Goal: Find specific page/section: Find specific page/section

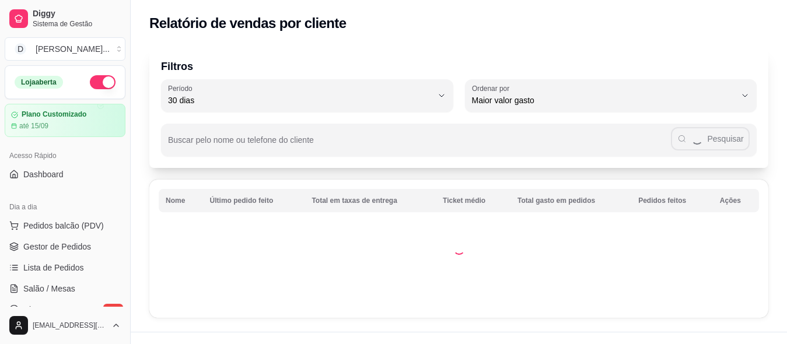
select select "30"
select select "HIGHEST_TOTAL_SPENT_WITH_ORDERS"
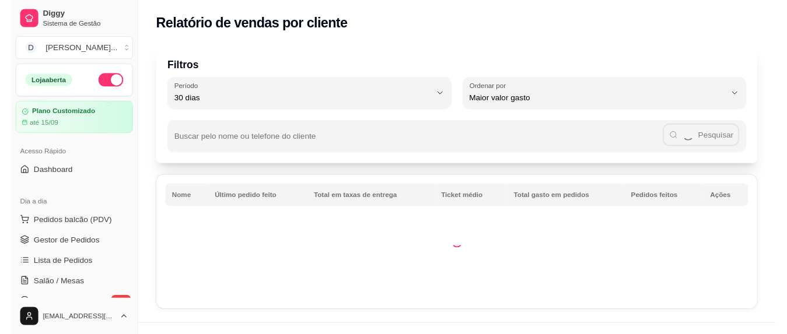
scroll to position [258, 0]
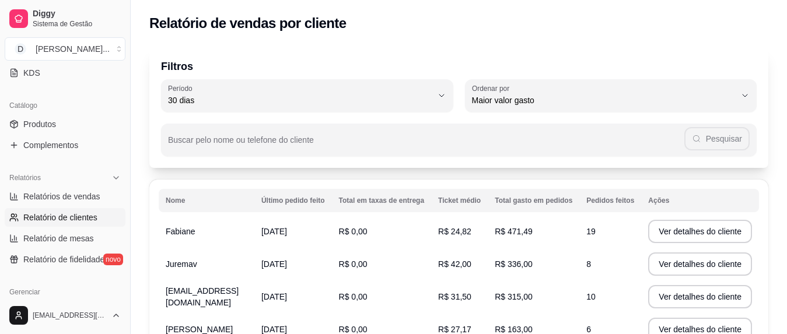
click at [436, 40] on div "Filtros 30 Período Hoje Ontem 7 dias 15 dias 30 dias 45 dias 60 dias Período 30…" at bounding box center [459, 323] width 656 height 567
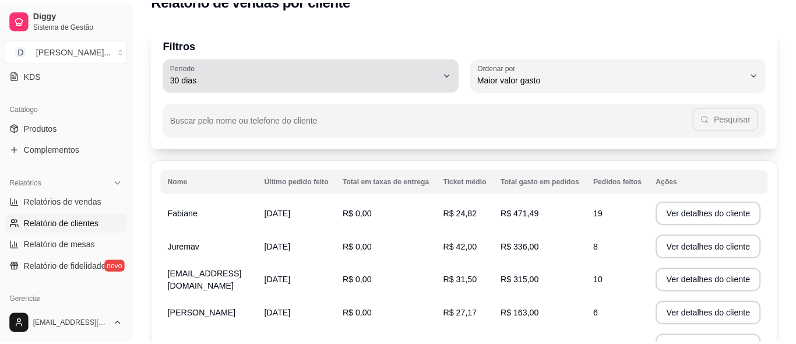
scroll to position [47, 0]
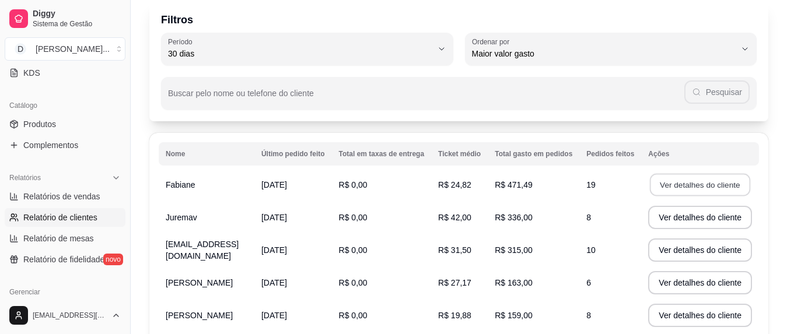
click at [732, 177] on button "Ver detalhes do cliente" at bounding box center [699, 185] width 100 height 23
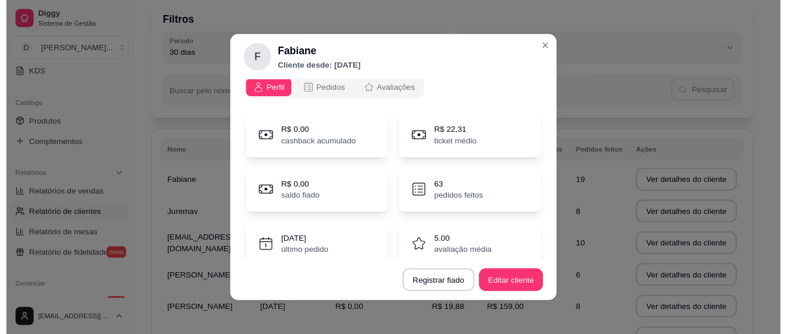
scroll to position [0, 0]
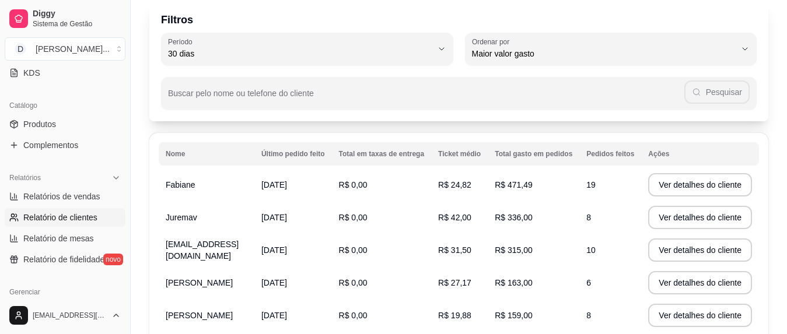
click at [454, 9] on div "Filtros 30 Período Hoje Ontem 7 dias 15 dias 30 dias 45 dias 60 dias Período 30…" at bounding box center [458, 60] width 619 height 121
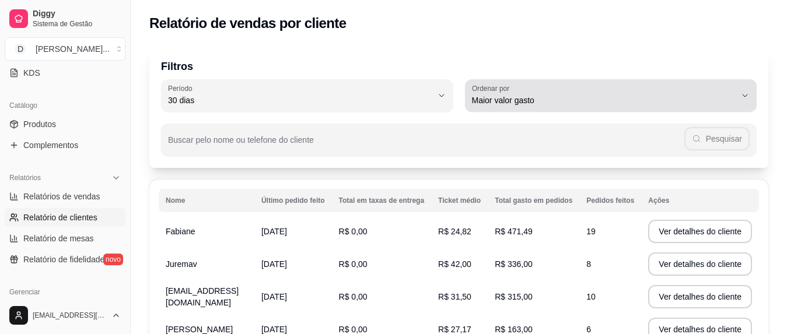
click at [745, 92] on icon "button" at bounding box center [744, 95] width 9 height 9
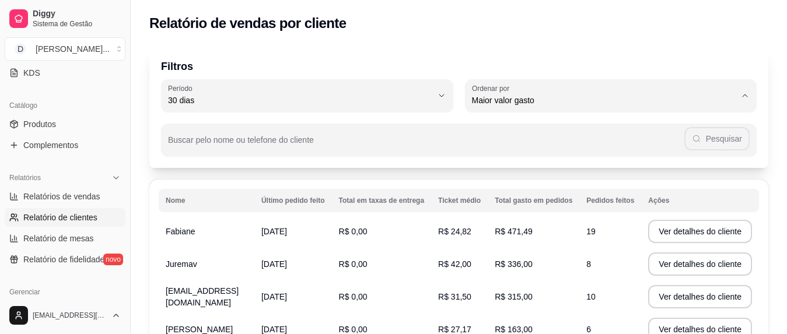
click at [600, 123] on span "Maior número de pedidos" at bounding box center [607, 127] width 253 height 11
type input "HIGHEST_ORDER_COUNT"
select select "HIGHEST_ORDER_COUNT"
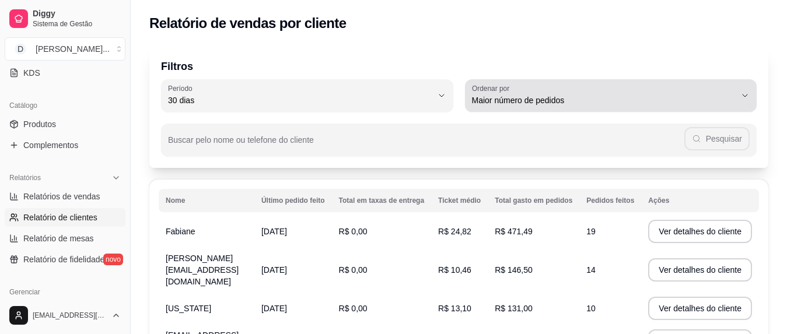
click at [749, 94] on icon "button" at bounding box center [744, 95] width 9 height 9
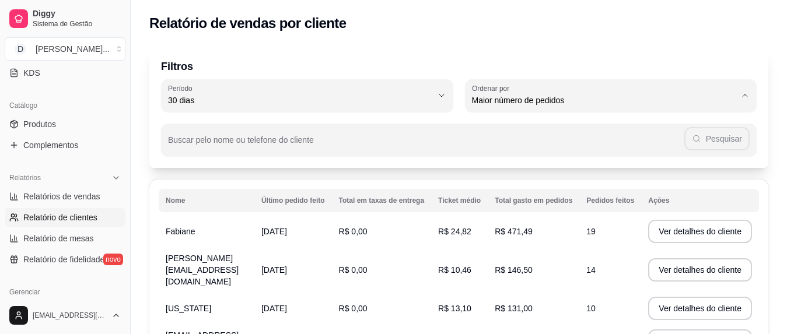
click at [583, 167] on span "Maior valor gasto" at bounding box center [607, 166] width 253 height 11
type input "HIGHEST_TOTAL_SPENT_WITH_ORDERS"
select select "HIGHEST_TOTAL_SPENT_WITH_ORDERS"
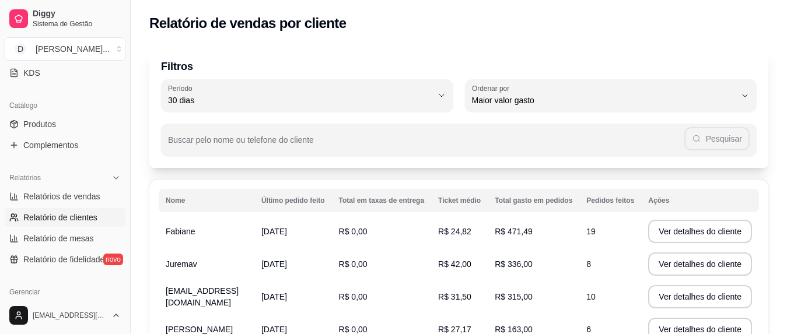
click at [500, 25] on div "Relatório de vendas por cliente" at bounding box center [458, 23] width 619 height 19
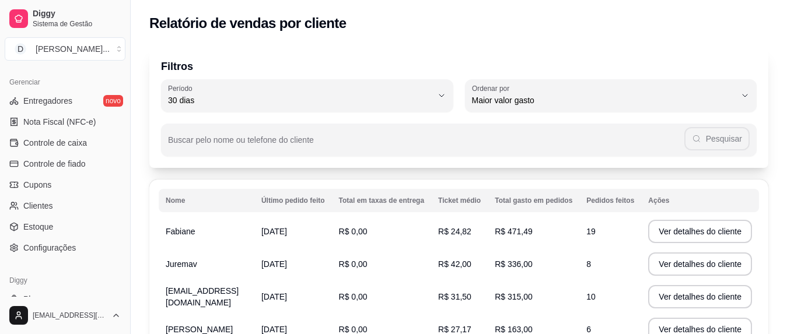
scroll to position [491, 0]
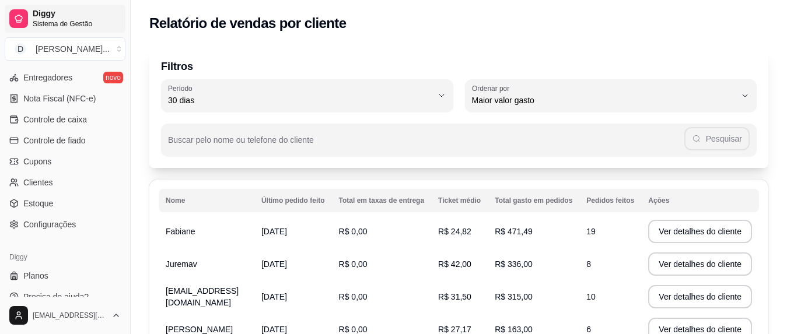
click at [57, 16] on span "Diggy" at bounding box center [77, 14] width 88 height 10
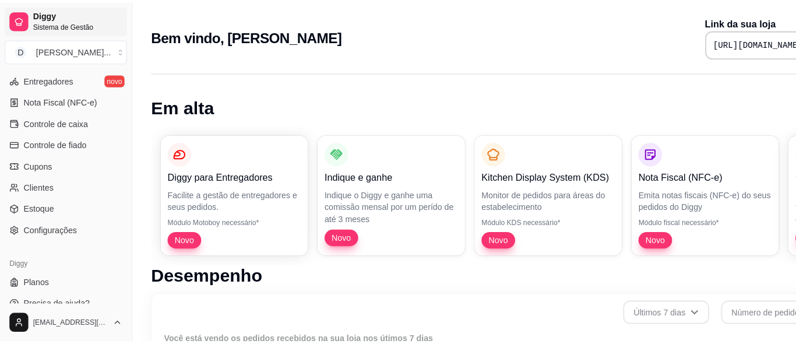
scroll to position [487, 0]
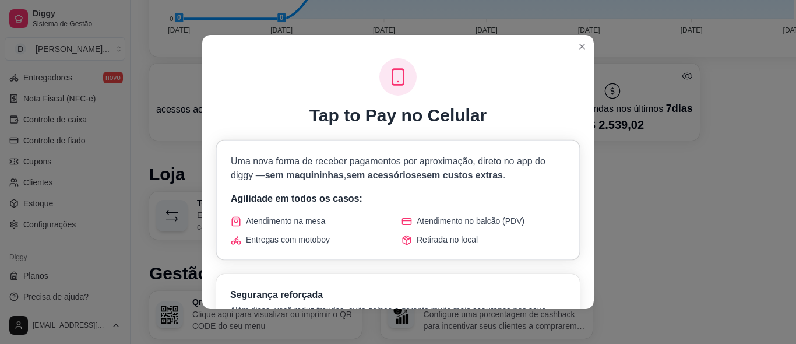
click at [545, 69] on div "Tap to Pay no Celular" at bounding box center [398, 92] width 364 height 68
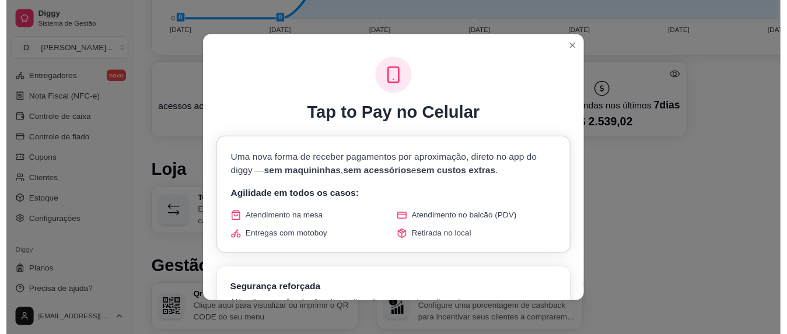
scroll to position [2, 0]
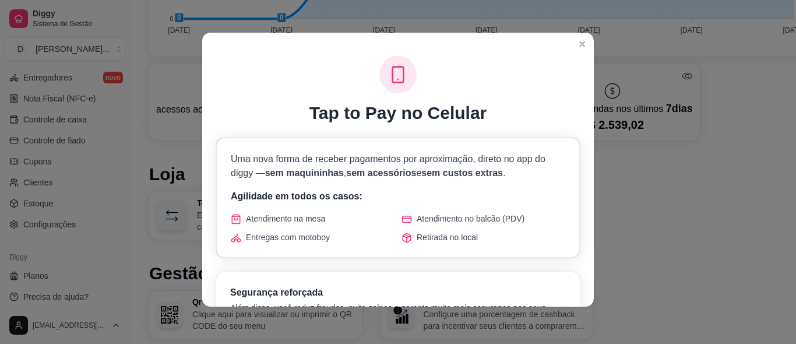
click at [524, 73] on div "Tap to Pay no Celular" at bounding box center [398, 90] width 364 height 68
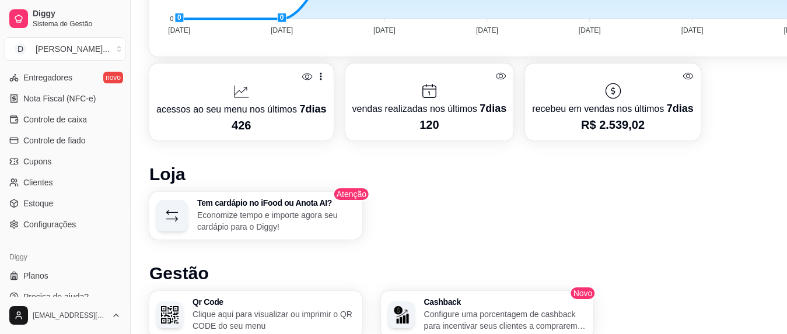
click at [731, 218] on div "Tem cardápio no iFood ou Anota AI? Economize tempo e importe agora seu cardápio…" at bounding box center [486, 216] width 675 height 48
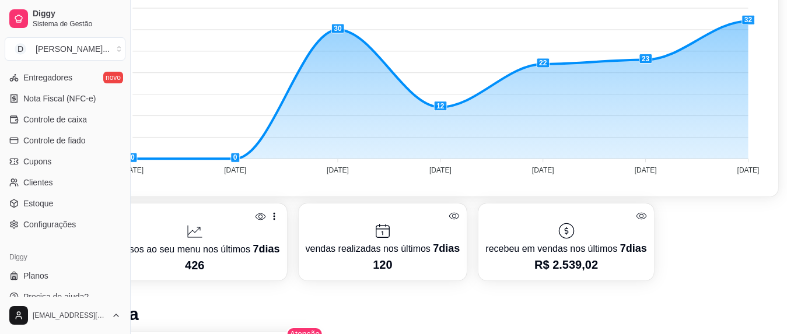
scroll to position [347, 54]
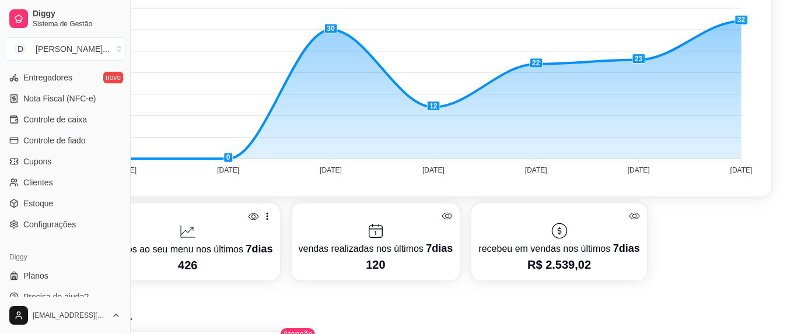
click at [195, 299] on div "Desempenho Últimos 7 dias Número de pedidos Você está vendo os pedidos recebido…" at bounding box center [433, 277] width 675 height 733
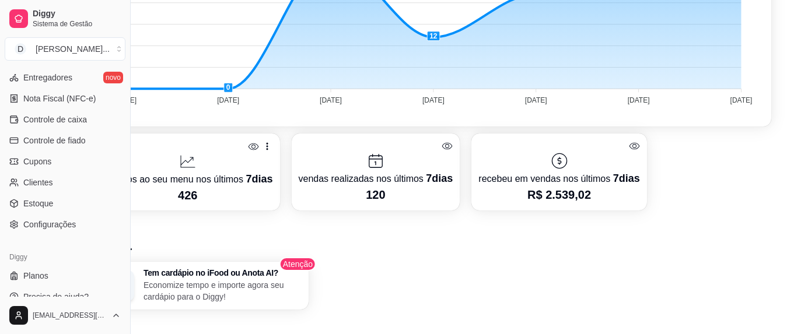
scroll to position [417, 0]
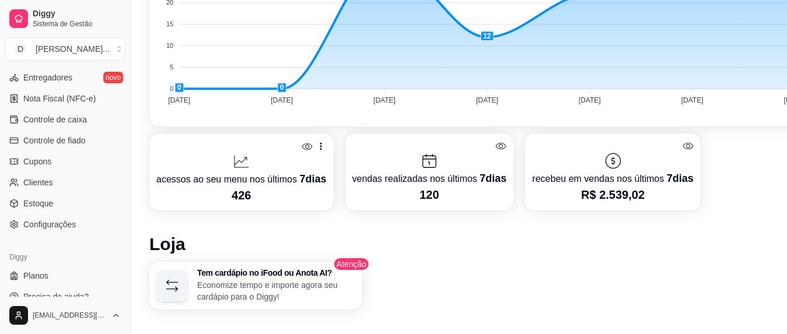
click at [406, 244] on h1 "Loja" at bounding box center [486, 244] width 675 height 21
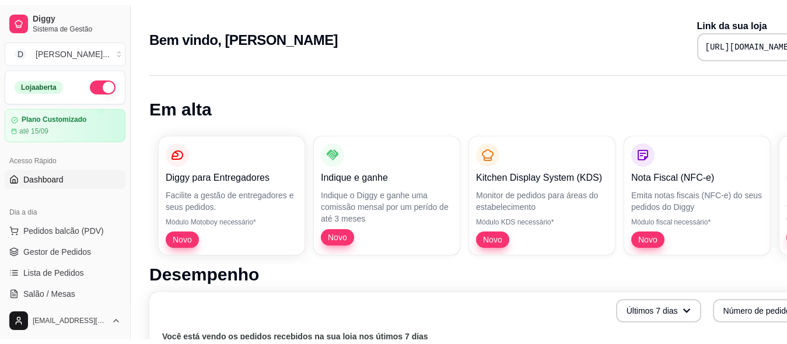
scroll to position [211, 0]
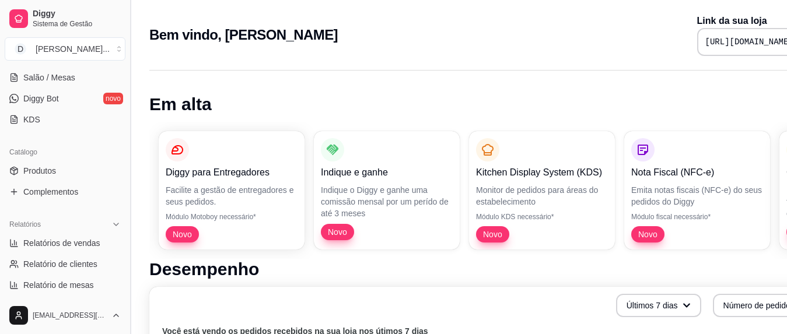
click at [126, 222] on button "Toggle Sidebar" at bounding box center [129, 167] width 9 height 334
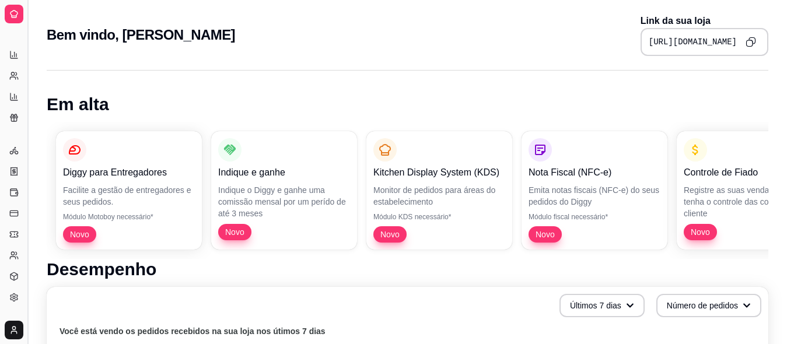
scroll to position [135, 0]
click at [126, 222] on div "Diggy para Entregadores Facilite a gestão de entregadores e seus pedidos. Módul…" at bounding box center [129, 190] width 146 height 118
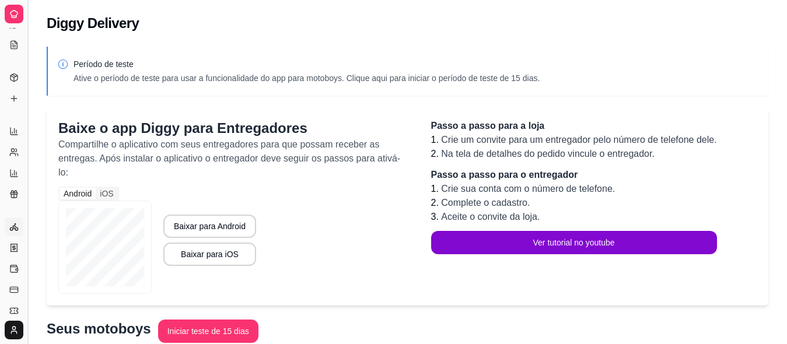
click at [26, 173] on button "Toggle Sidebar" at bounding box center [27, 172] width 9 height 344
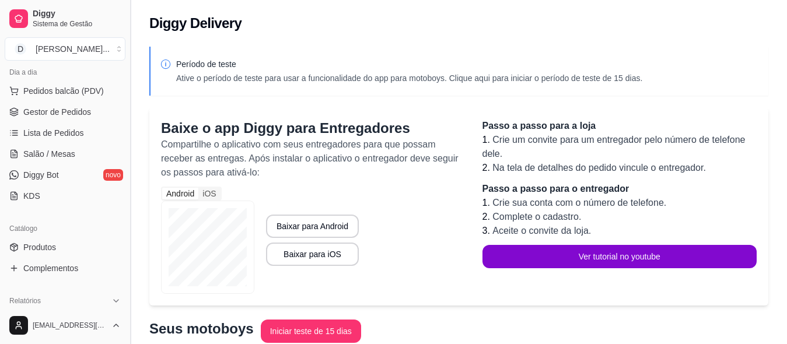
scroll to position [127, 0]
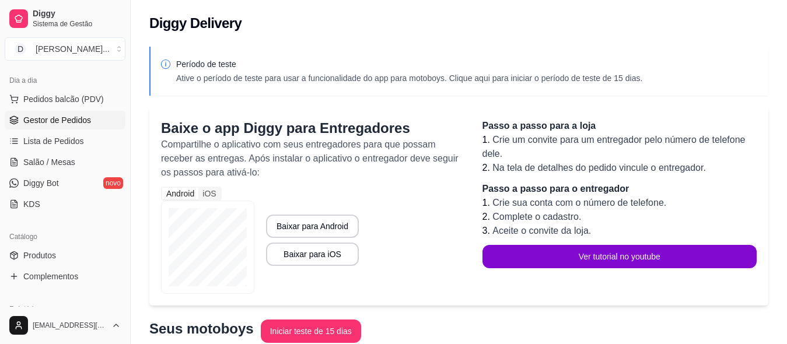
click at [82, 121] on span "Gestor de Pedidos" at bounding box center [57, 120] width 68 height 12
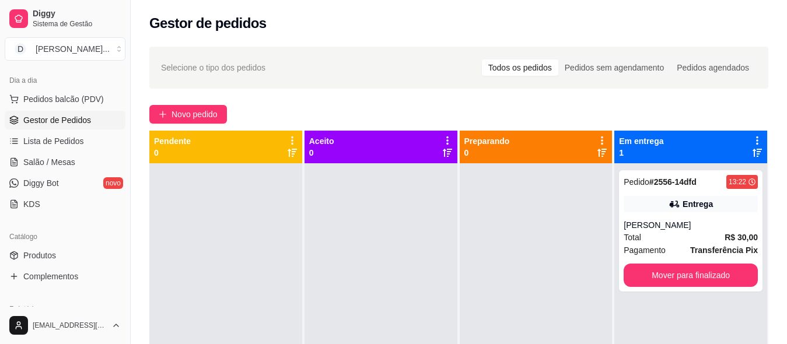
click at [303, 31] on div "Gestor de pedidos" at bounding box center [458, 23] width 619 height 19
